Goal: Task Accomplishment & Management: Manage account settings

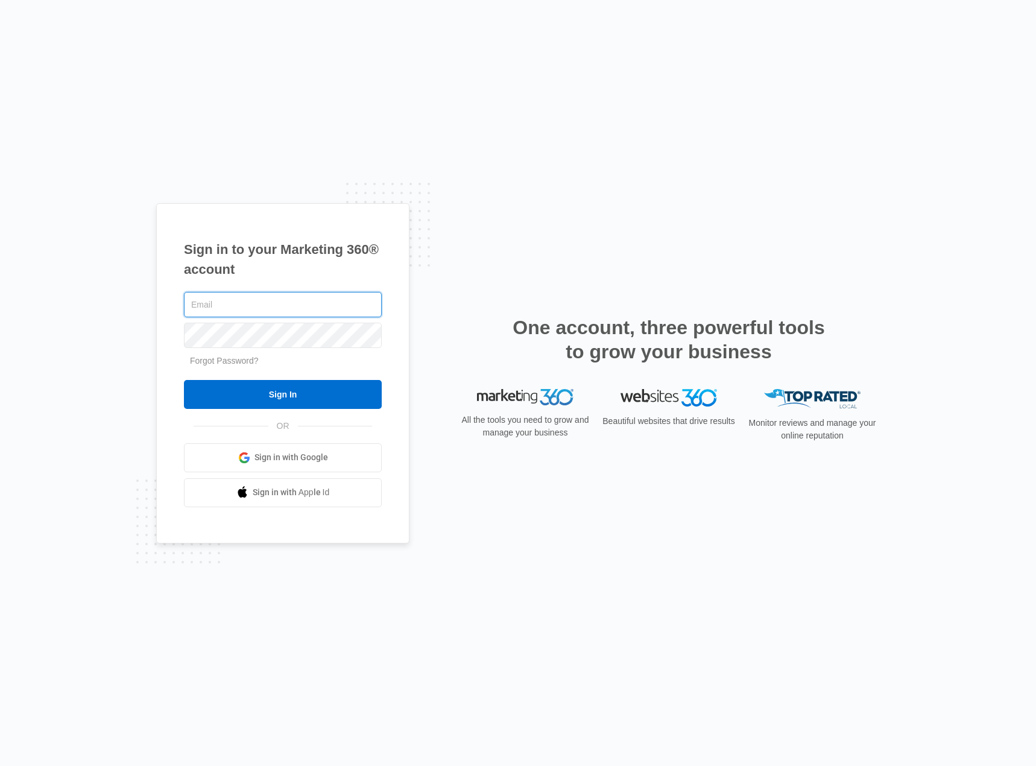
click at [251, 306] on input "text" at bounding box center [283, 304] width 198 height 25
paste input "access@contractorindependence.com"
type input "access@contractorindependence.com"
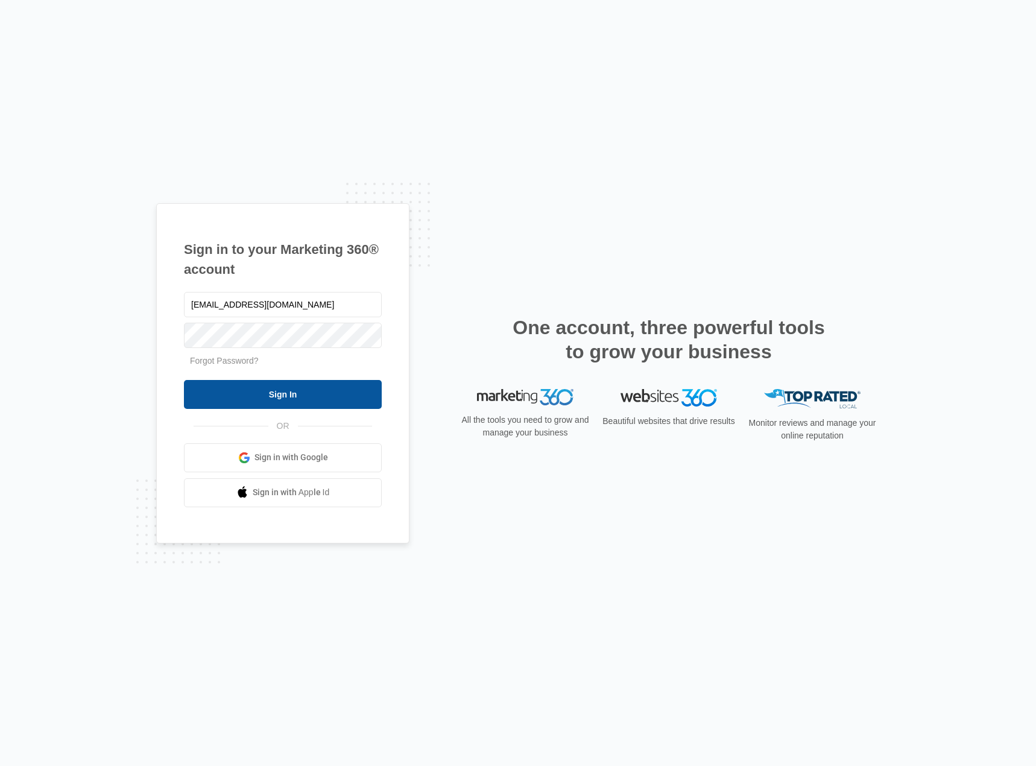
click at [242, 393] on input "Sign In" at bounding box center [283, 394] width 198 height 29
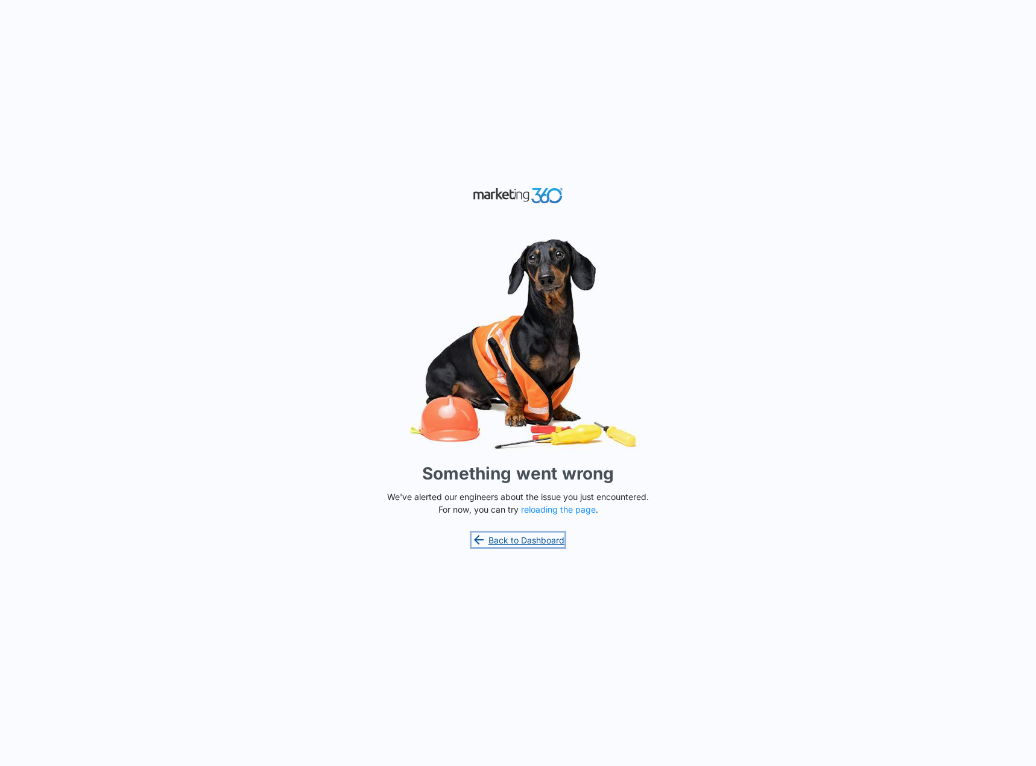
click at [495, 540] on link "Back to Dashboard" at bounding box center [518, 540] width 93 height 14
click at [487, 532] on div "Something went wrong We've alerted our engineers about the issue you just encou…" at bounding box center [518, 383] width 1036 height 766
click at [487, 537] on link "Back to Dashboard" at bounding box center [518, 540] width 93 height 14
click at [515, 534] on link "Back to Dashboard" at bounding box center [518, 540] width 93 height 14
click at [542, 517] on div "Something went wrong We've alerted our engineers about the issue you just encou…" at bounding box center [518, 383] width 1036 height 766
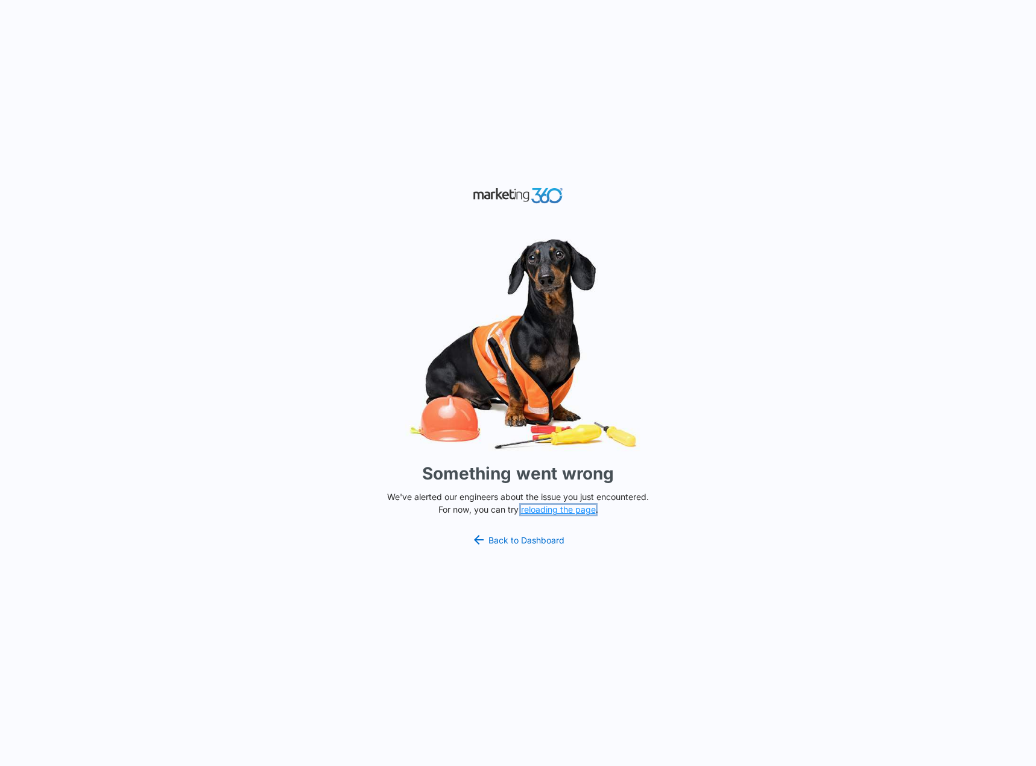
click at [545, 513] on button "reloading the page" at bounding box center [558, 510] width 75 height 10
